Goal: Task Accomplishment & Management: Complete application form

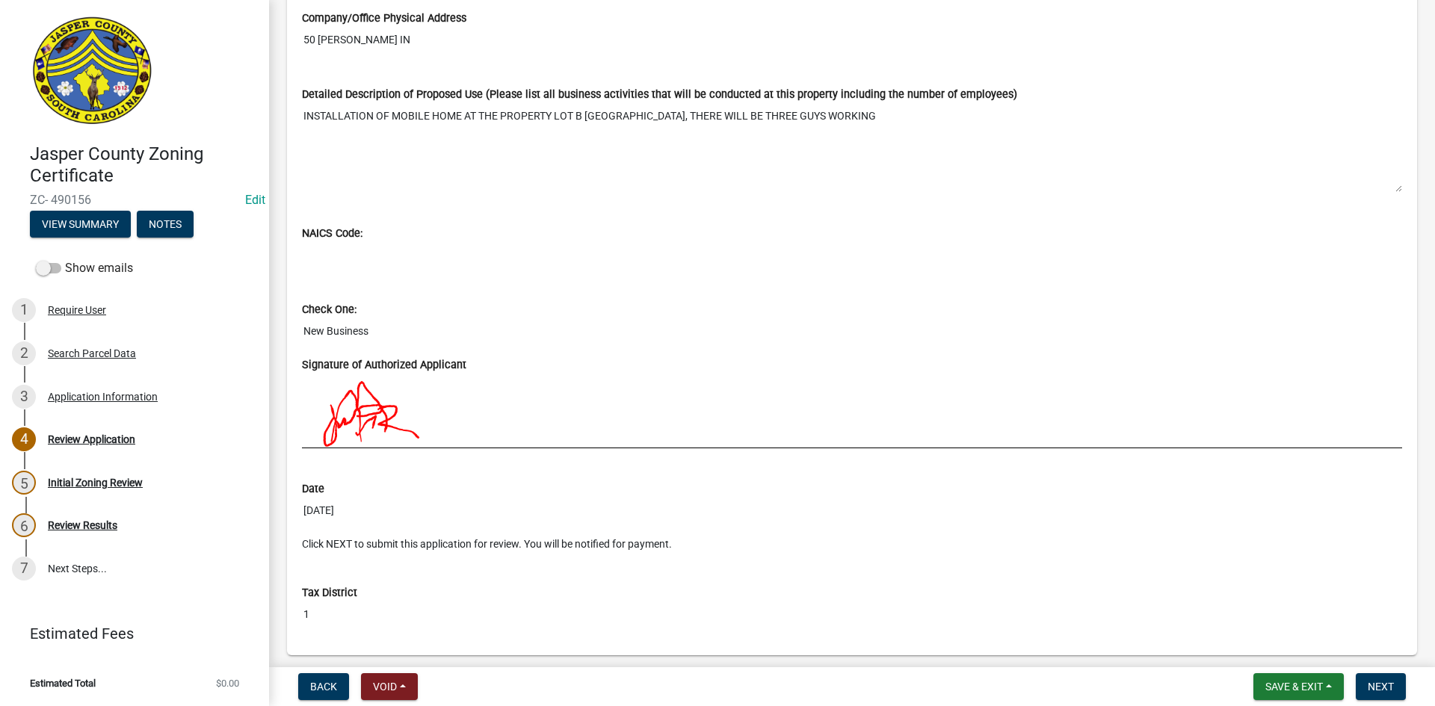
scroll to position [1213, 0]
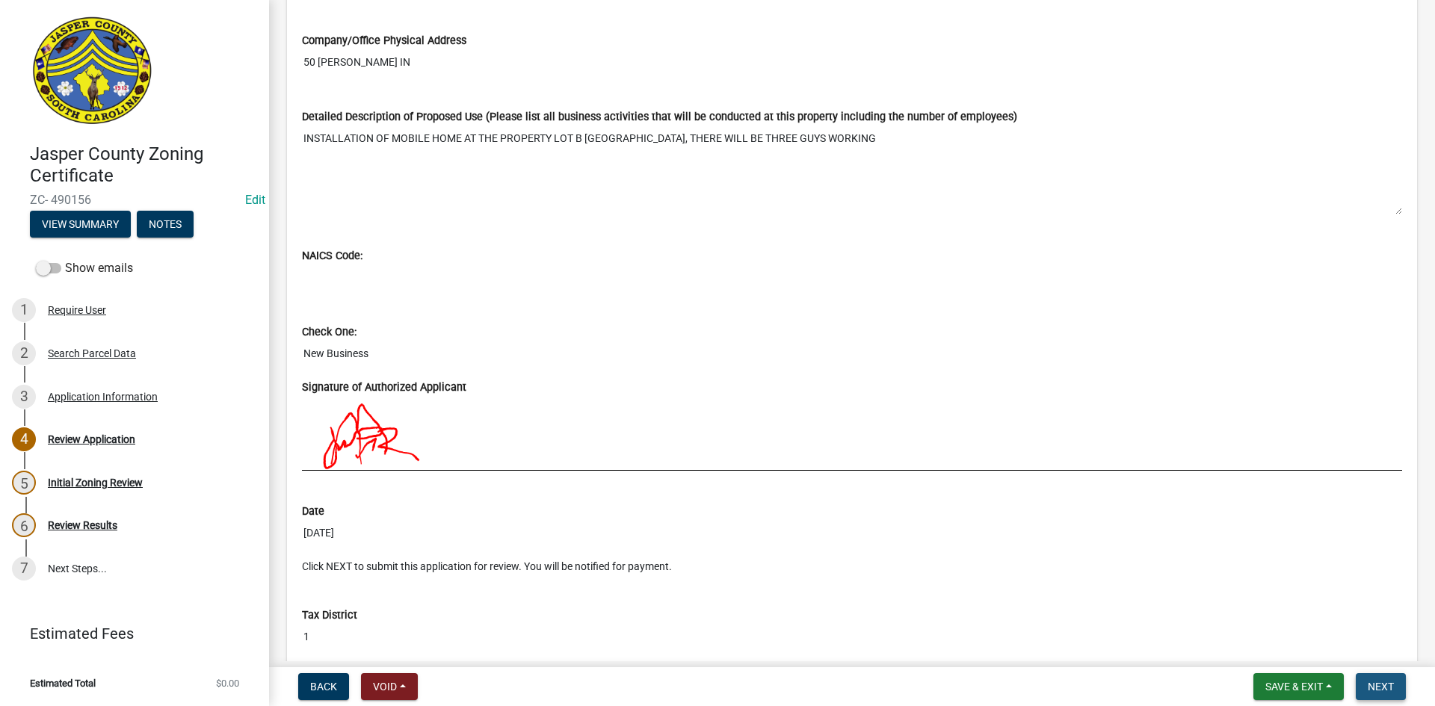
click at [1374, 681] on span "Next" at bounding box center [1380, 687] width 26 height 12
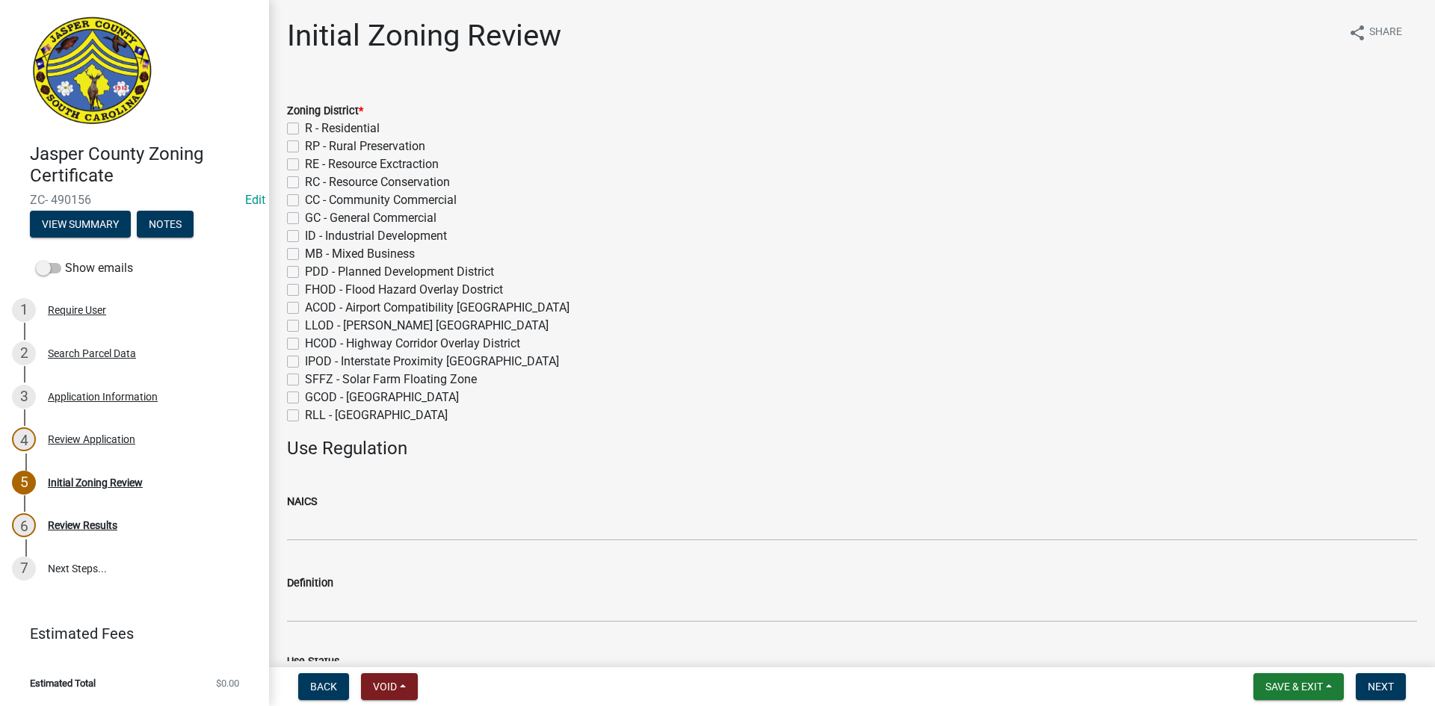
click at [305, 126] on label "R - Residential" at bounding box center [342, 129] width 75 height 18
click at [305, 126] on input "R - Residential" at bounding box center [310, 125] width 10 height 10
checkbox input "true"
checkbox input "false"
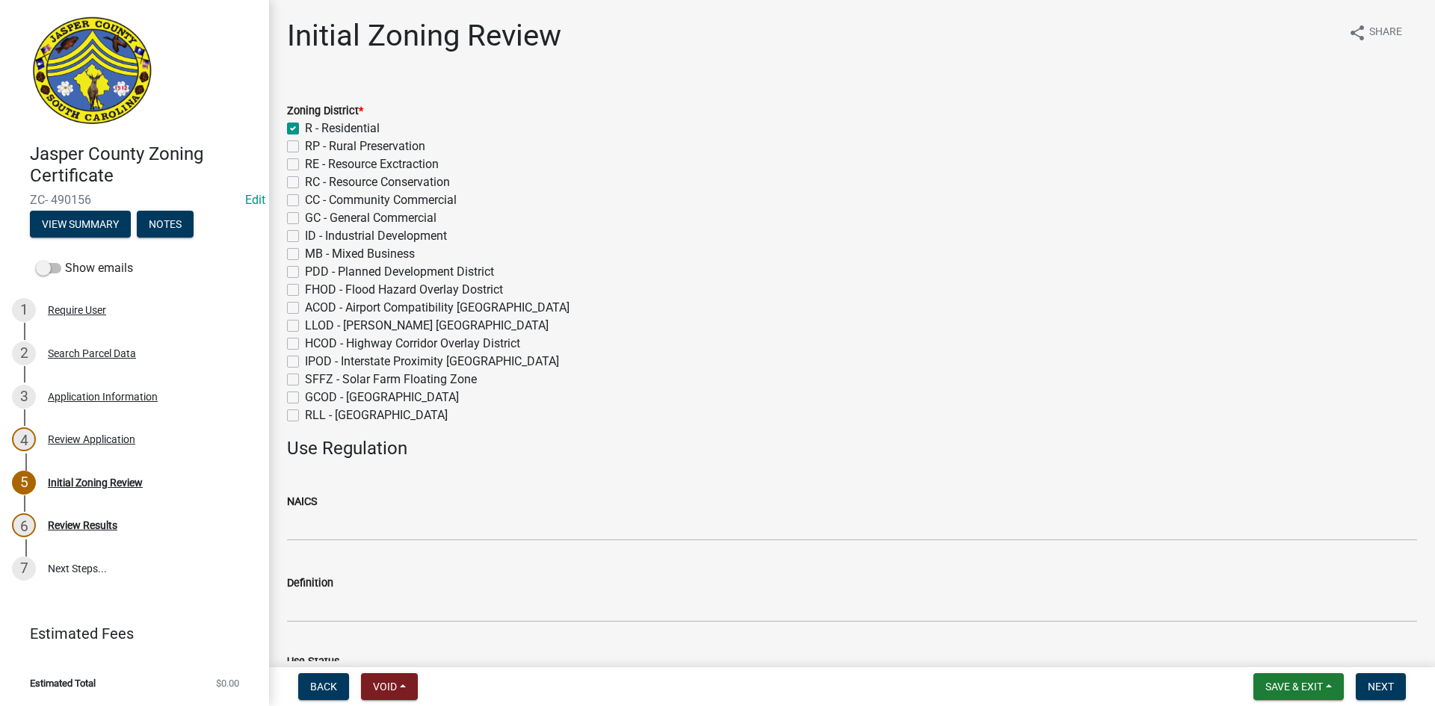
checkbox input "false"
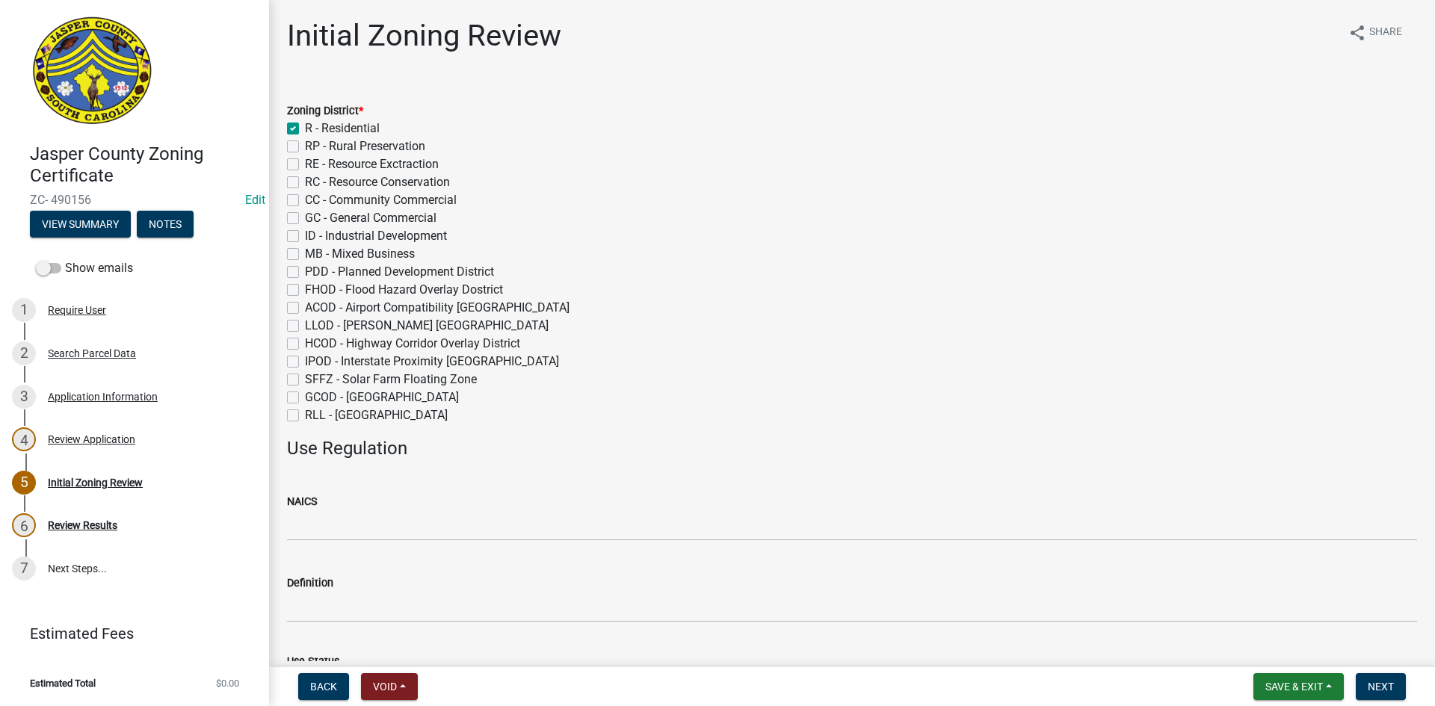
checkbox input "false"
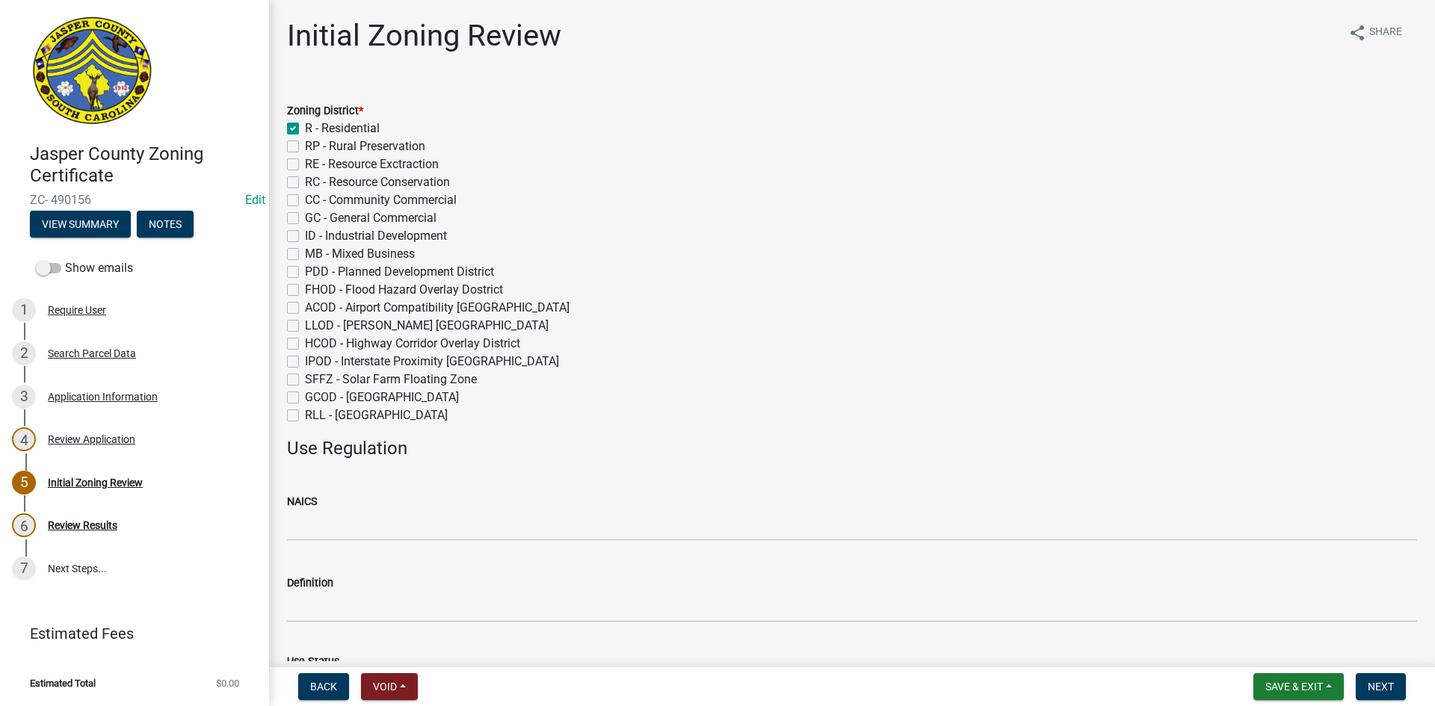
checkbox input "false"
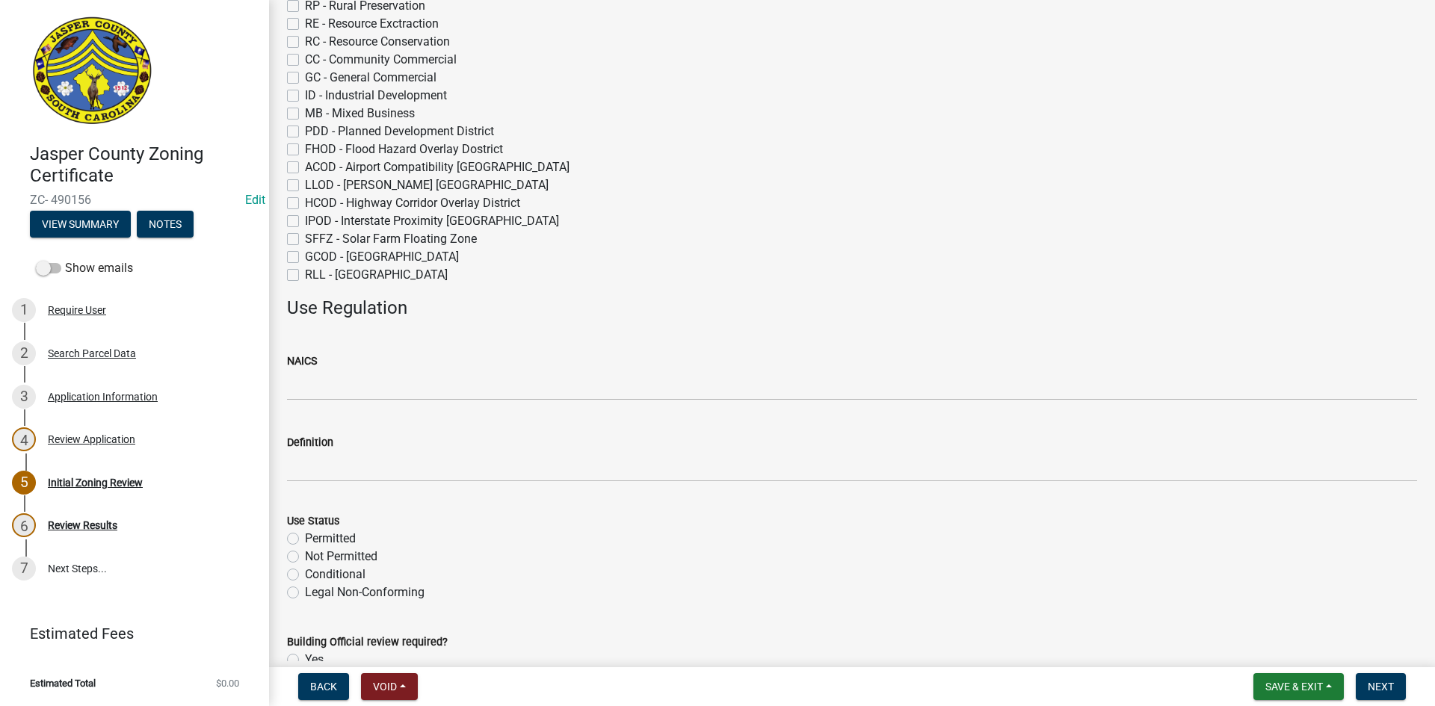
scroll to position [374, 0]
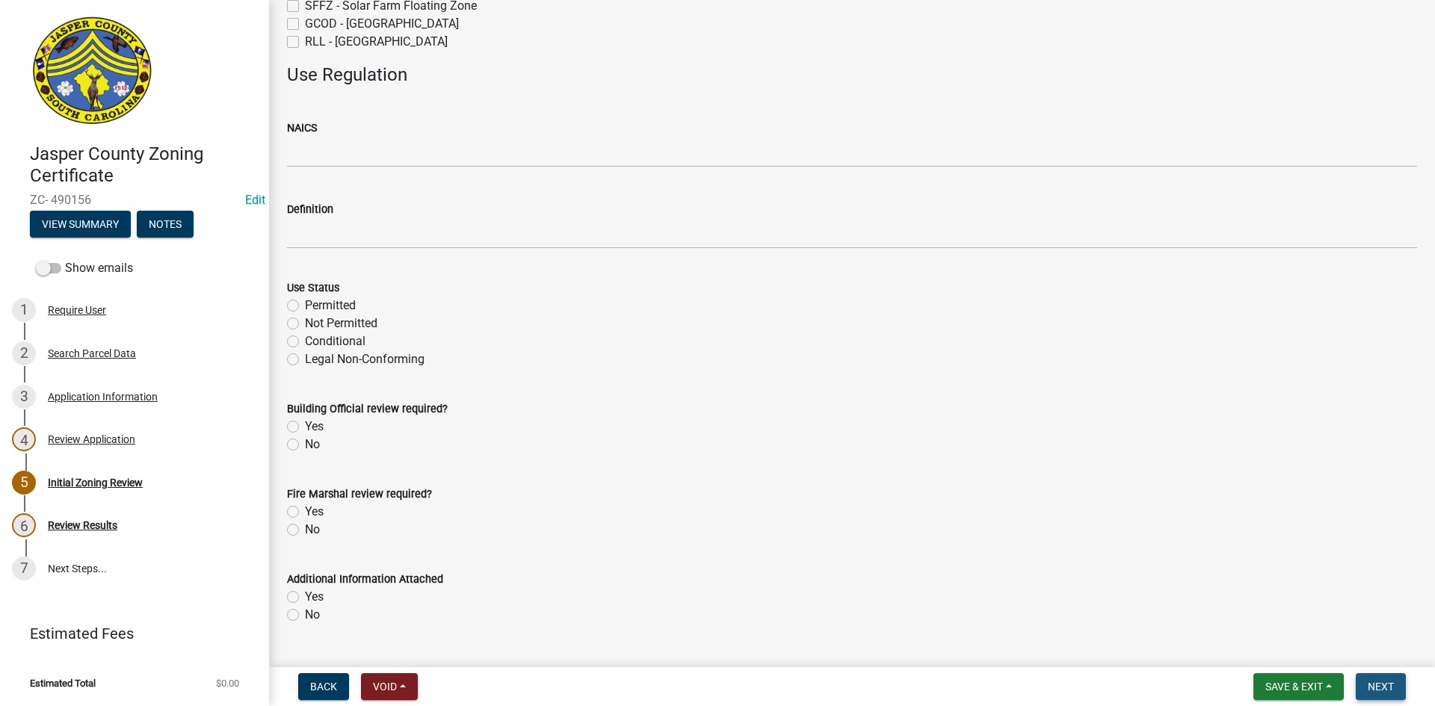
click at [1388, 684] on span "Next" at bounding box center [1380, 687] width 26 height 12
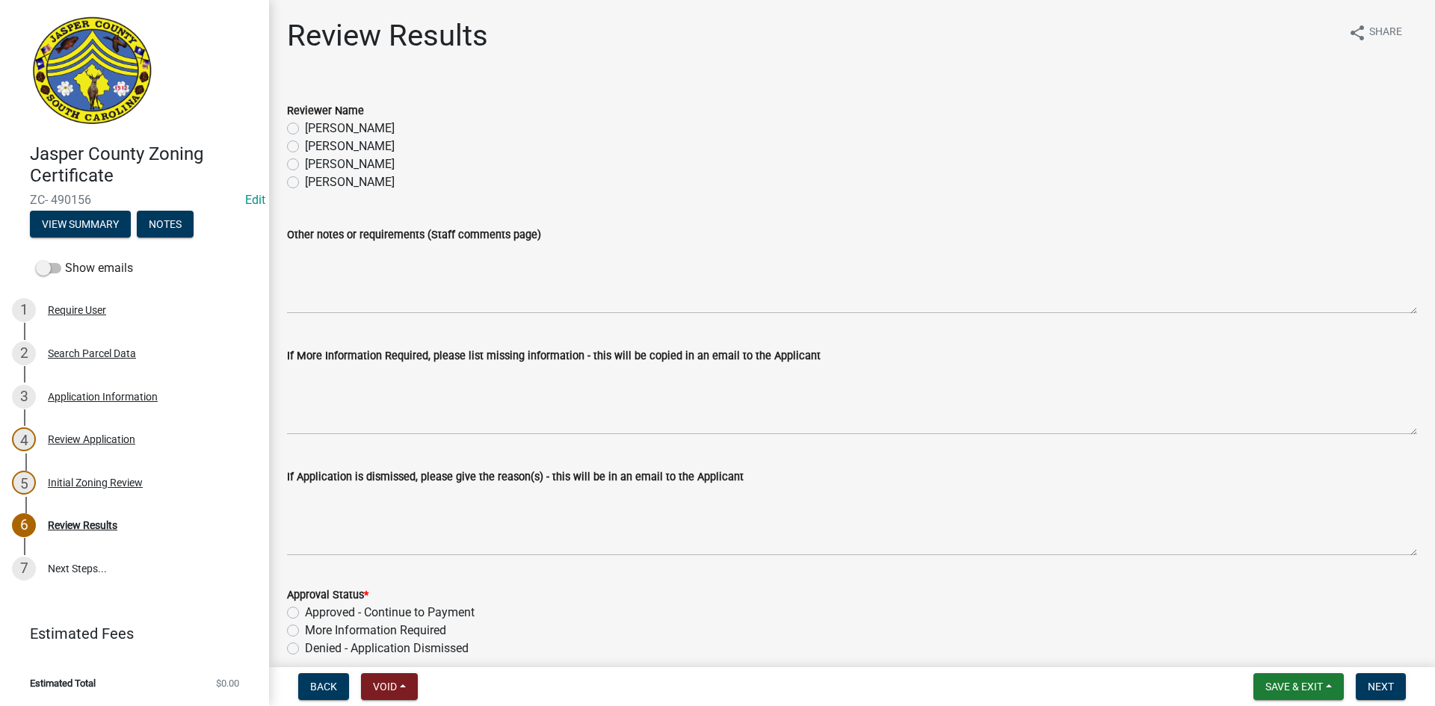
click at [305, 146] on label "[PERSON_NAME]" at bounding box center [350, 146] width 90 height 18
click at [305, 146] on input "[PERSON_NAME]" at bounding box center [310, 142] width 10 height 10
radio input "true"
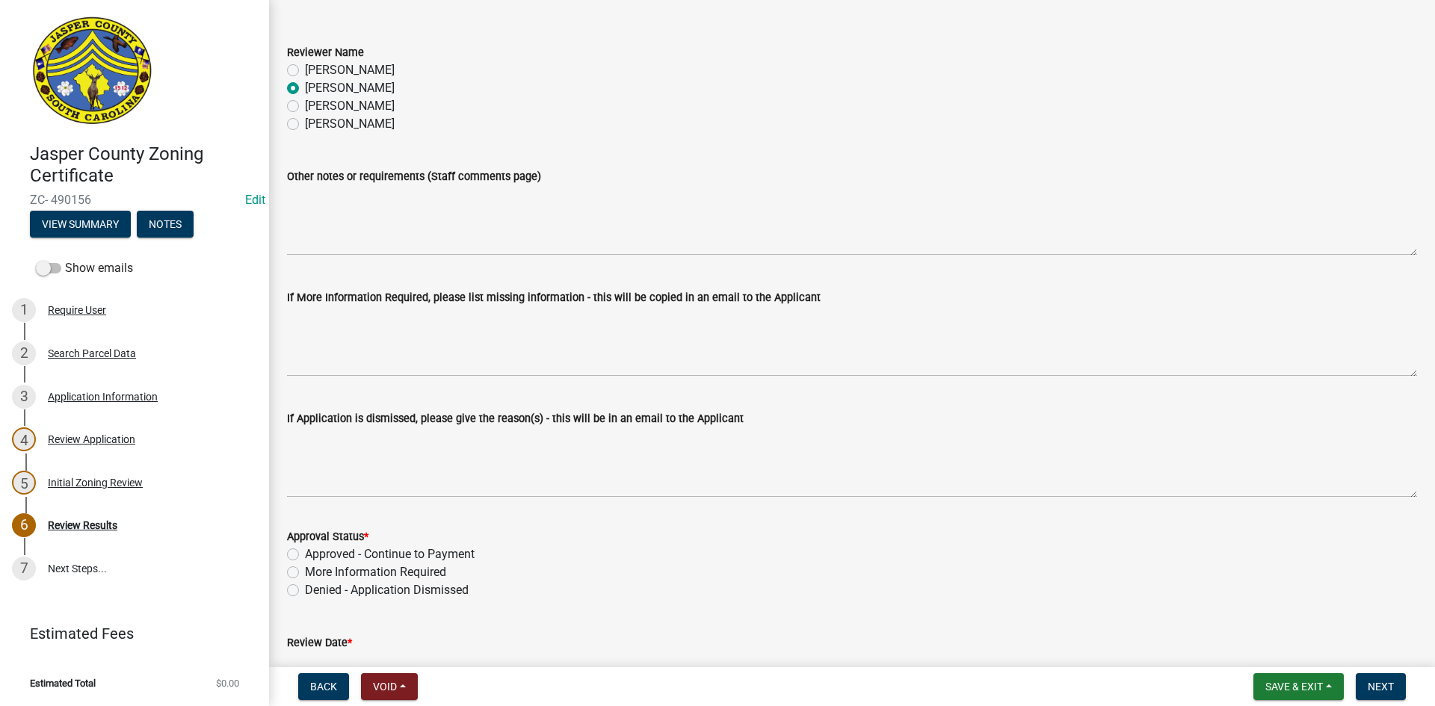
scroll to position [151, 0]
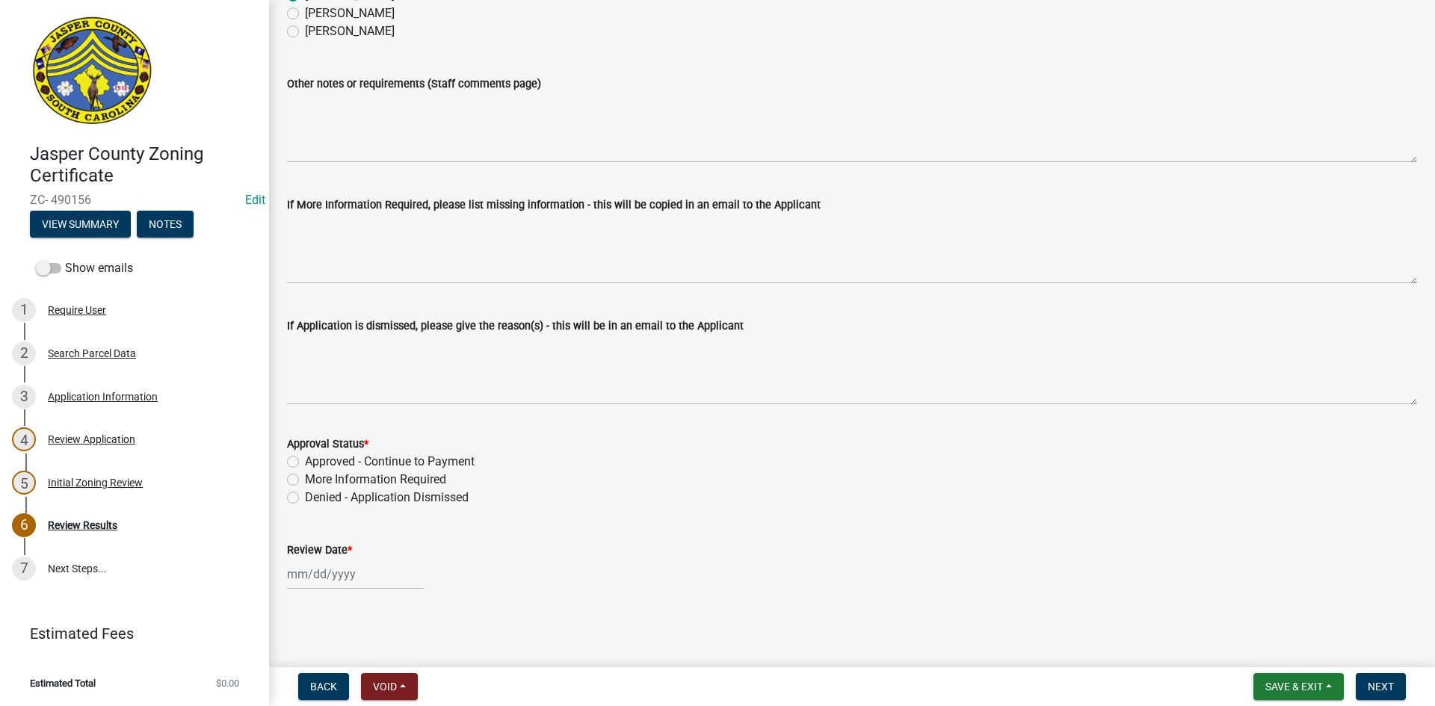
click at [305, 496] on label "Denied - Application Dismissed" at bounding box center [387, 498] width 164 height 18
click at [305, 496] on input "Denied - Application Dismissed" at bounding box center [310, 494] width 10 height 10
radio input "true"
select select "10"
select select "2025"
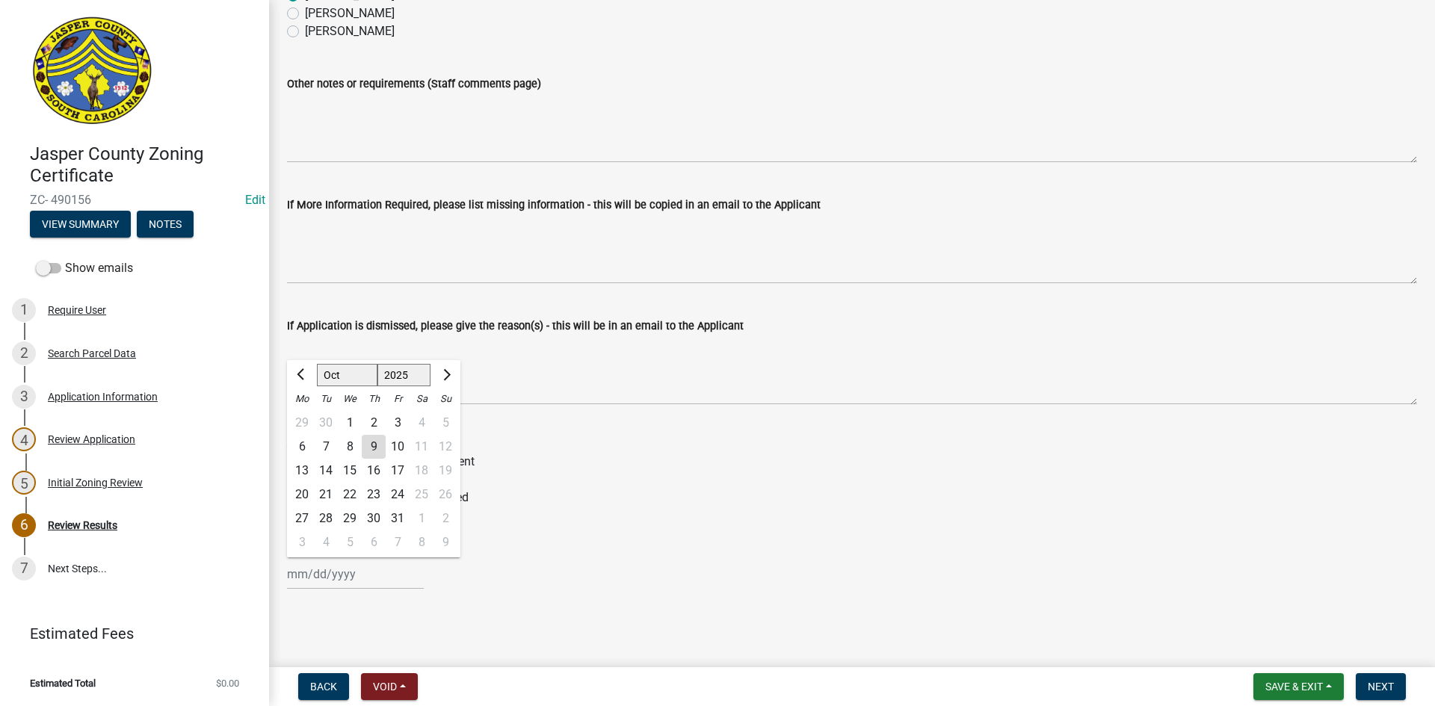
click at [306, 574] on div "Jan Feb Mar Apr May Jun Jul Aug Sep Oct Nov Dec 1525 1526 1527 1528 1529 1530 1…" at bounding box center [355, 574] width 137 height 31
click at [380, 438] on div "9" at bounding box center [374, 447] width 24 height 24
type input "10/09/2025"
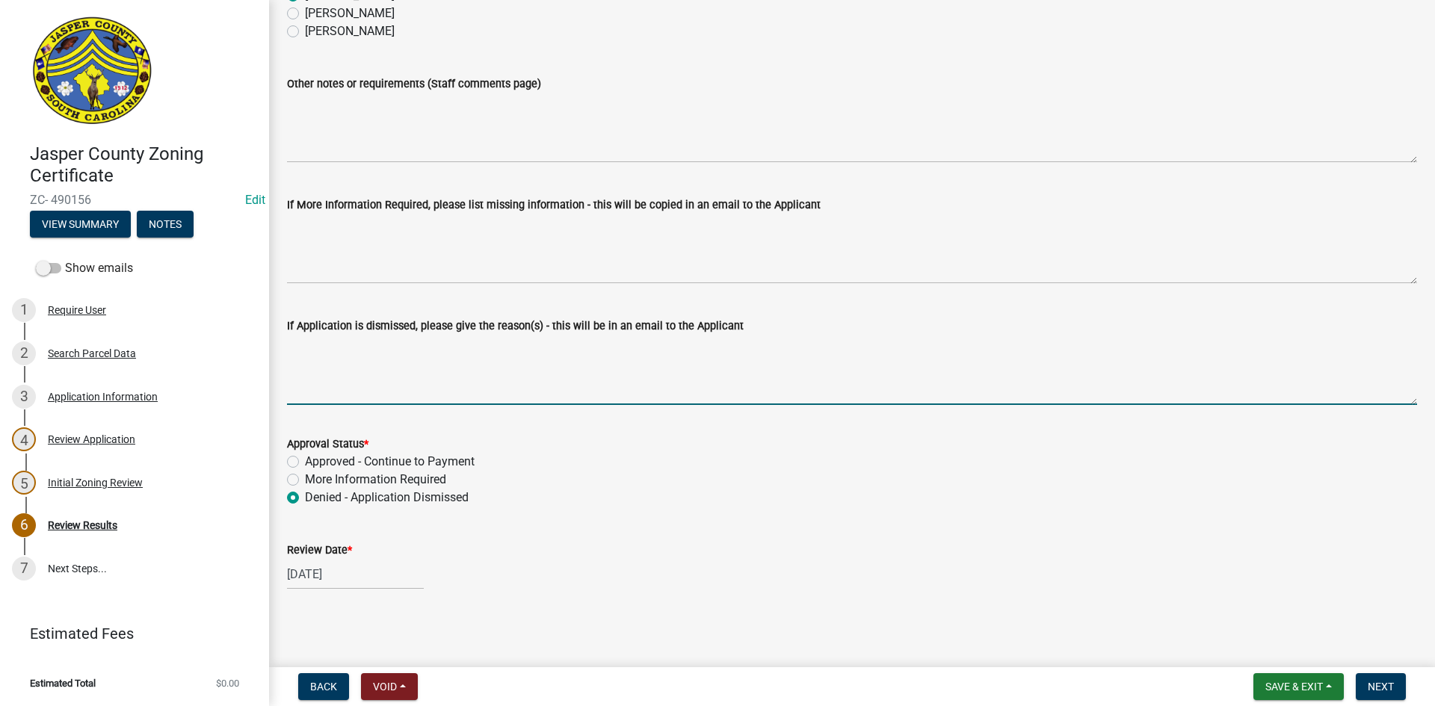
click at [335, 368] on textarea "If Application is dismissed, please give the reason(s) - this will be in an ema…" at bounding box center [852, 370] width 1130 height 70
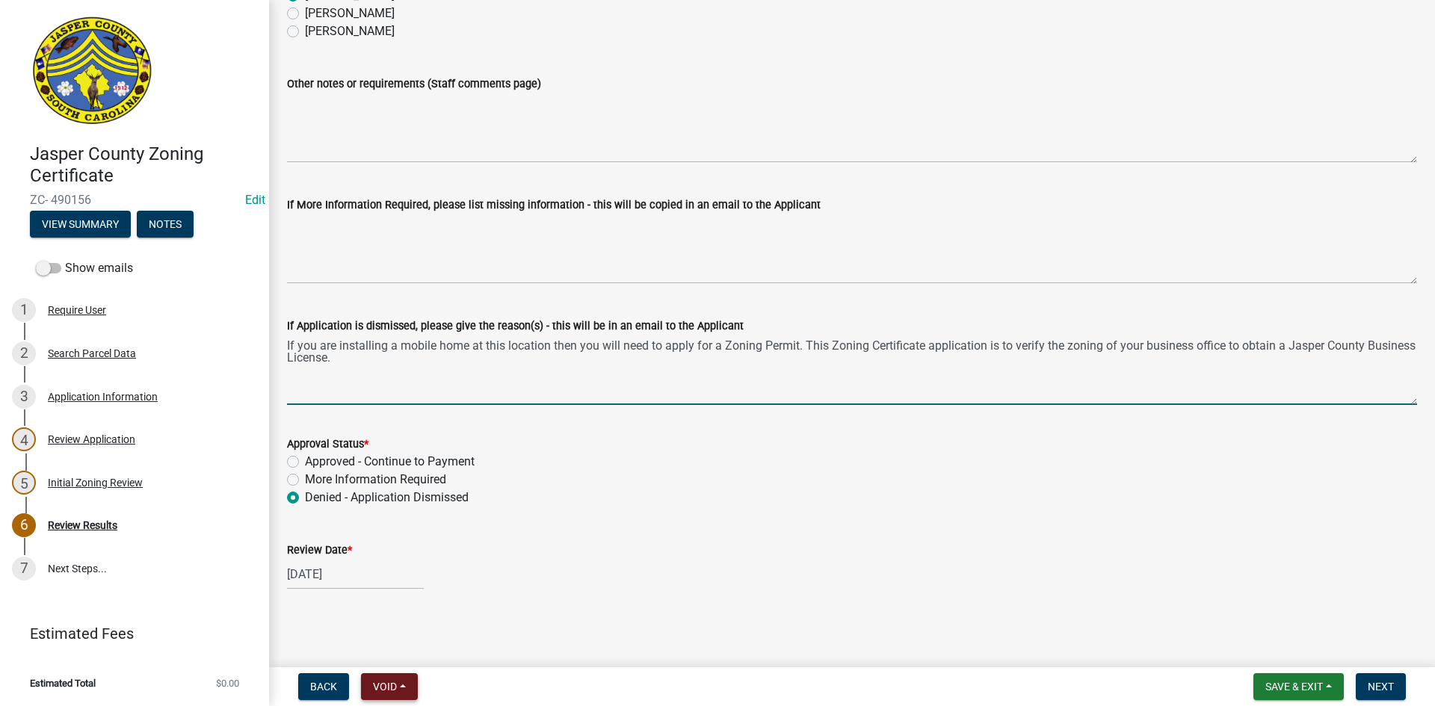
type textarea "If you are installing a mobile home at this location then you will need to appl…"
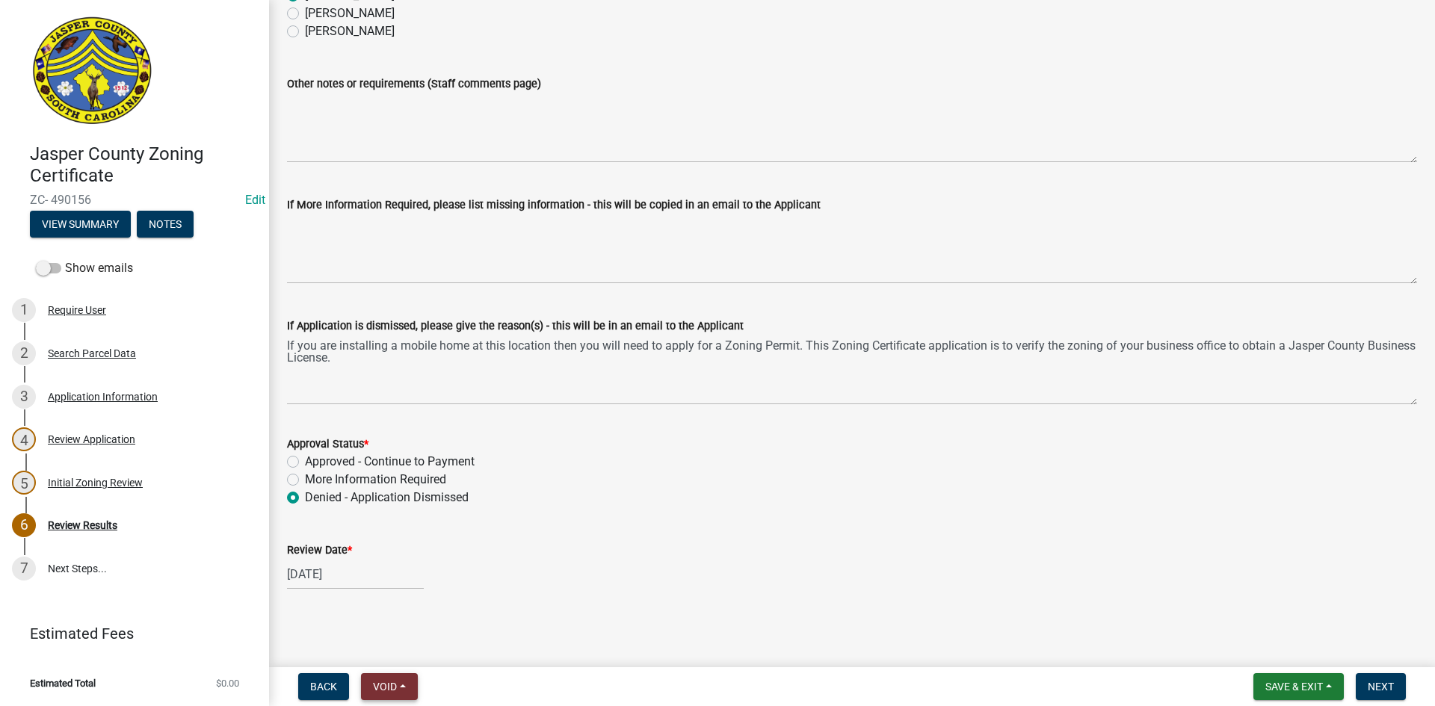
click at [382, 681] on span "Void" at bounding box center [385, 687] width 24 height 12
click at [616, 624] on main "Review Results share Share Reviewer Name Lisa Wagner Tara Hayes Stephanie Ovied…" at bounding box center [852, 330] width 1166 height 661
click at [1377, 678] on button "Next" at bounding box center [1380, 686] width 50 height 27
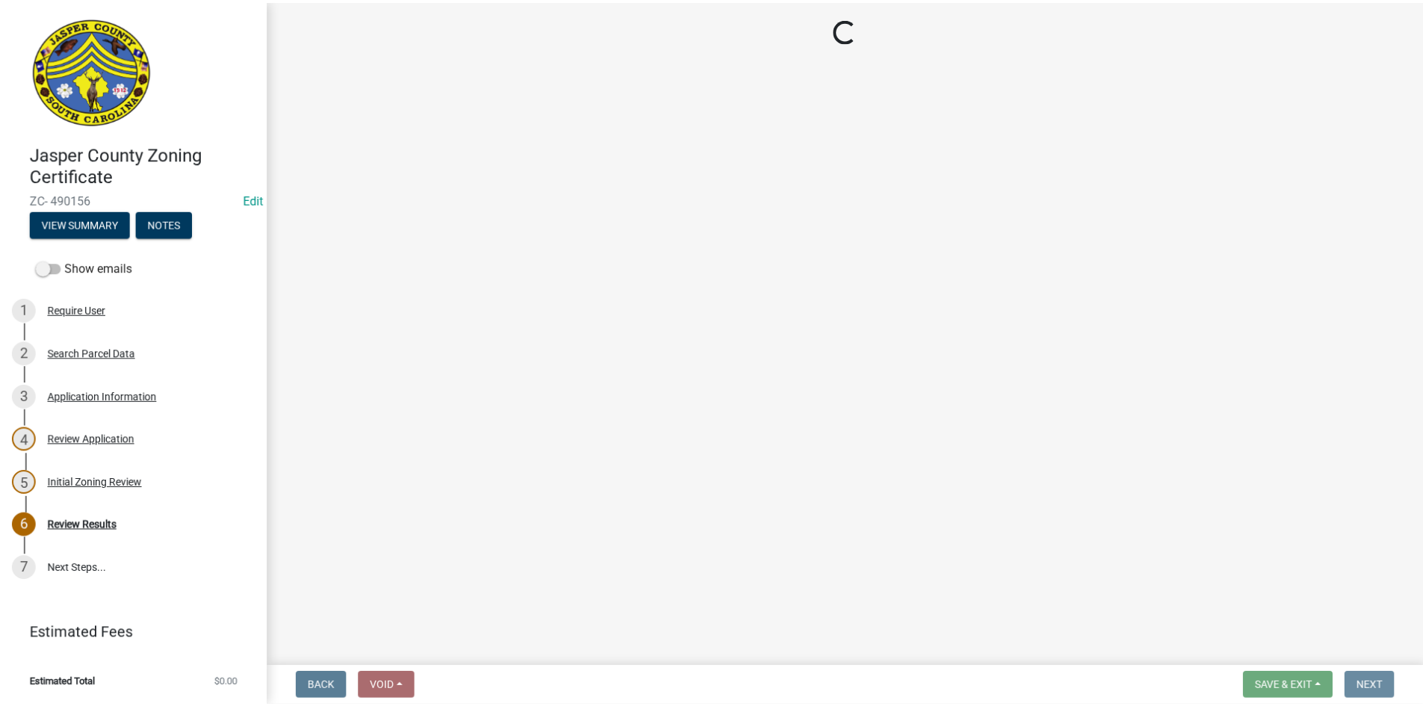
scroll to position [0, 0]
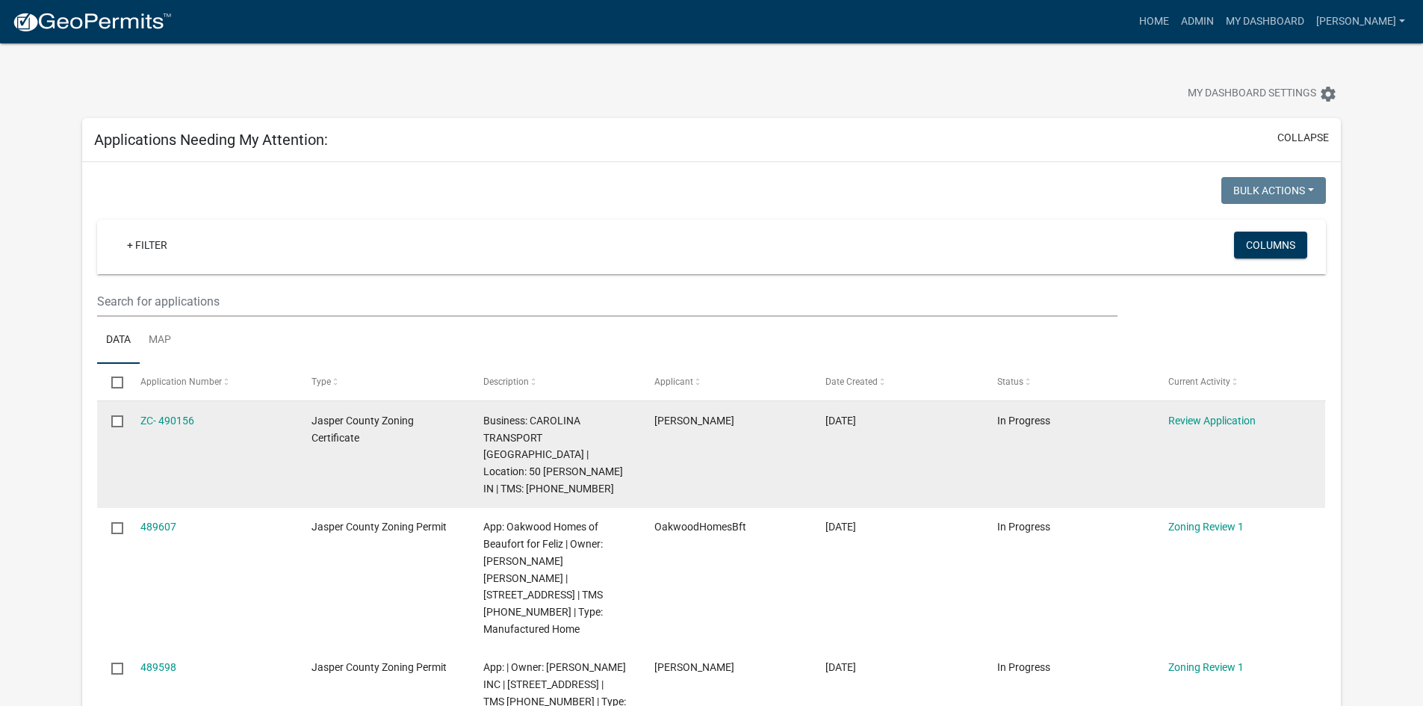
scroll to position [75, 0]
